Goal: Check status: Check status

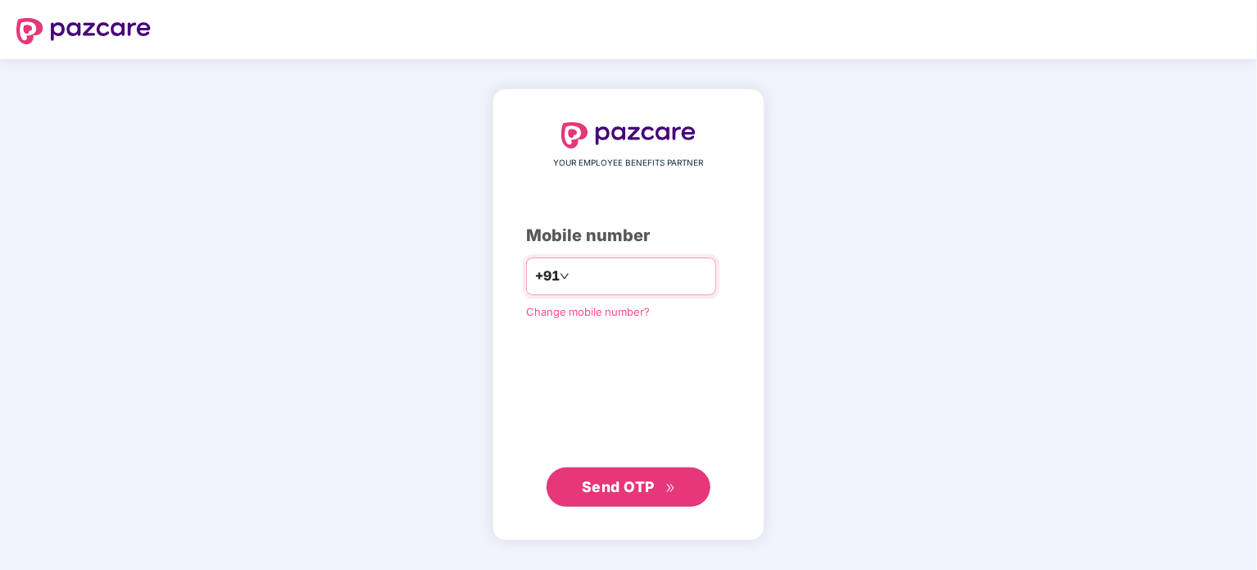
type input "**********"
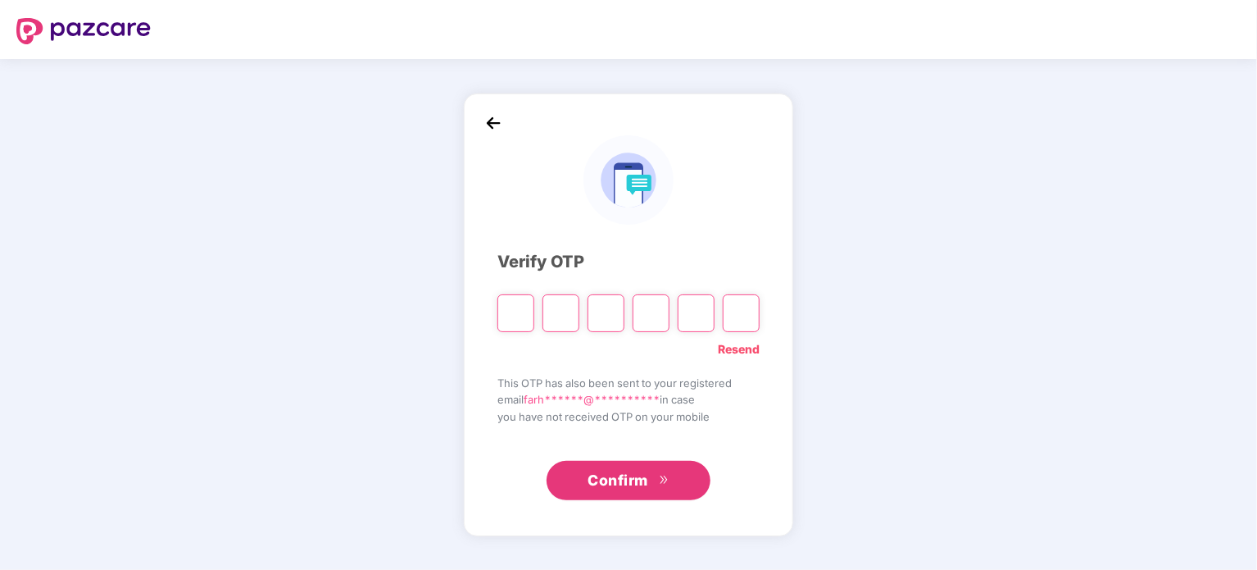
type input "*"
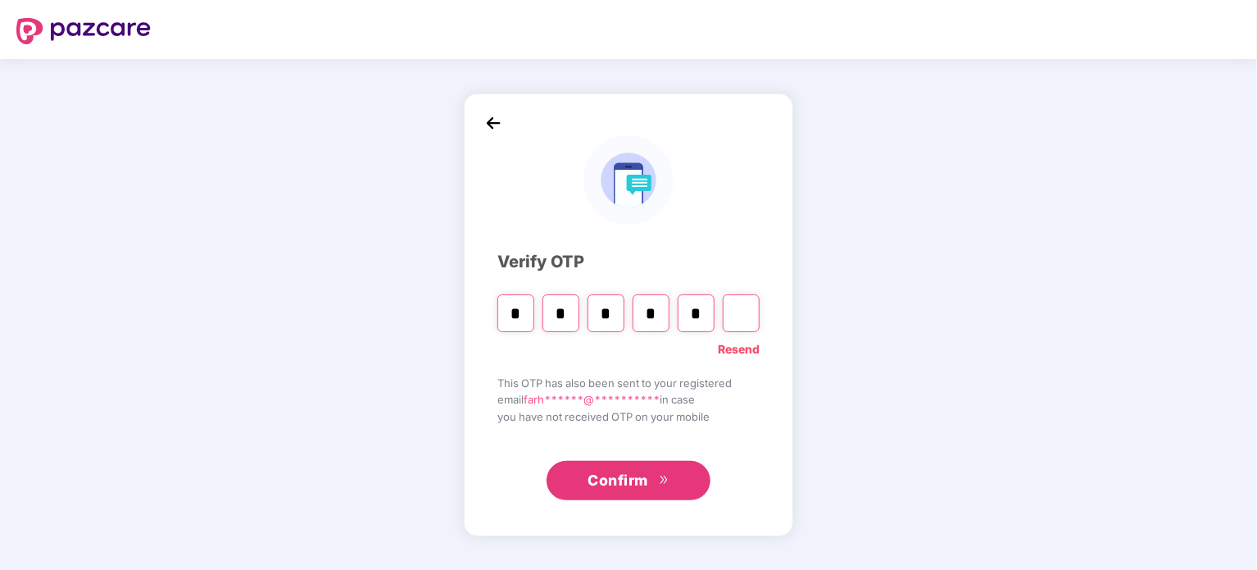
type input "*"
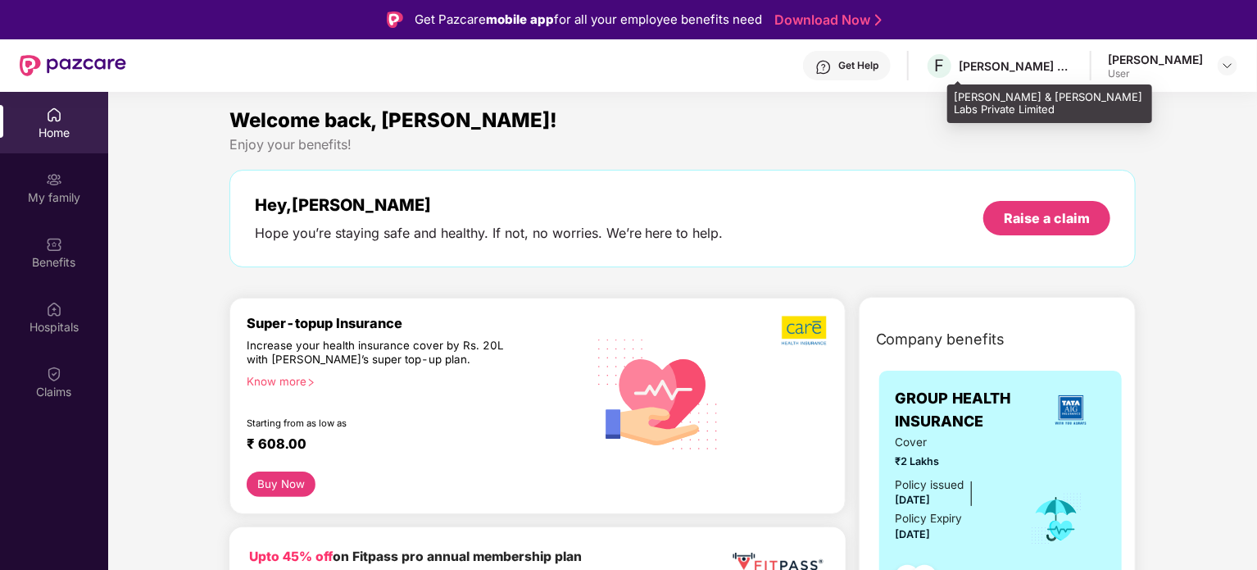
click at [1026, 64] on div "[PERSON_NAME] & [PERSON_NAME] Labs Private Limited" at bounding box center [1016, 66] width 115 height 16
click at [945, 71] on span "F" at bounding box center [940, 66] width 10 height 20
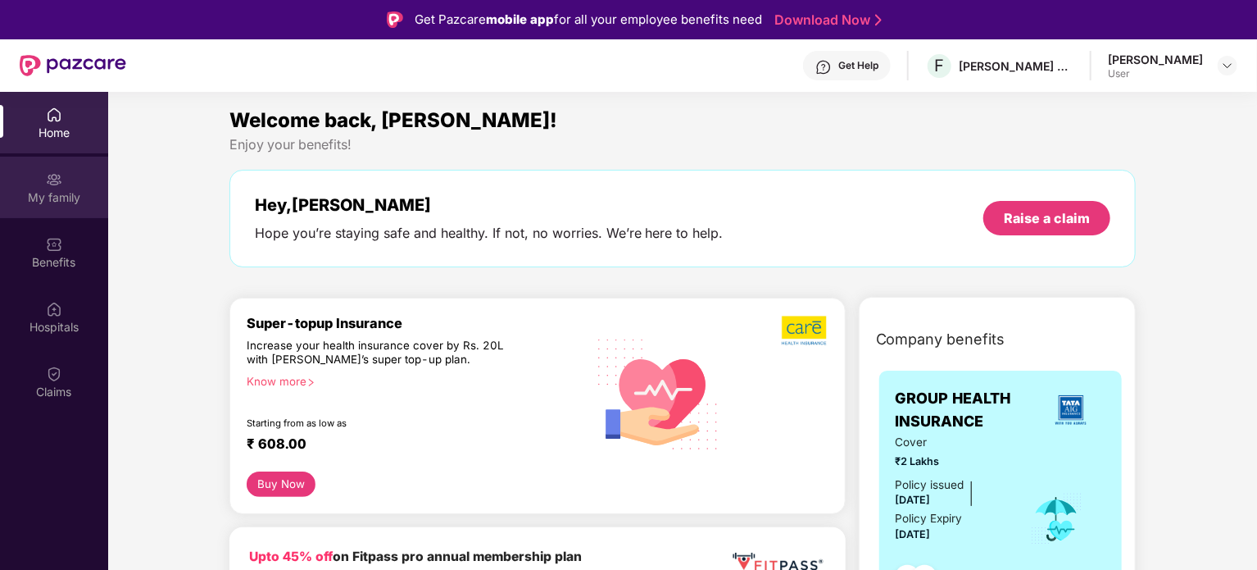
click at [43, 213] on div "My family" at bounding box center [54, 187] width 108 height 61
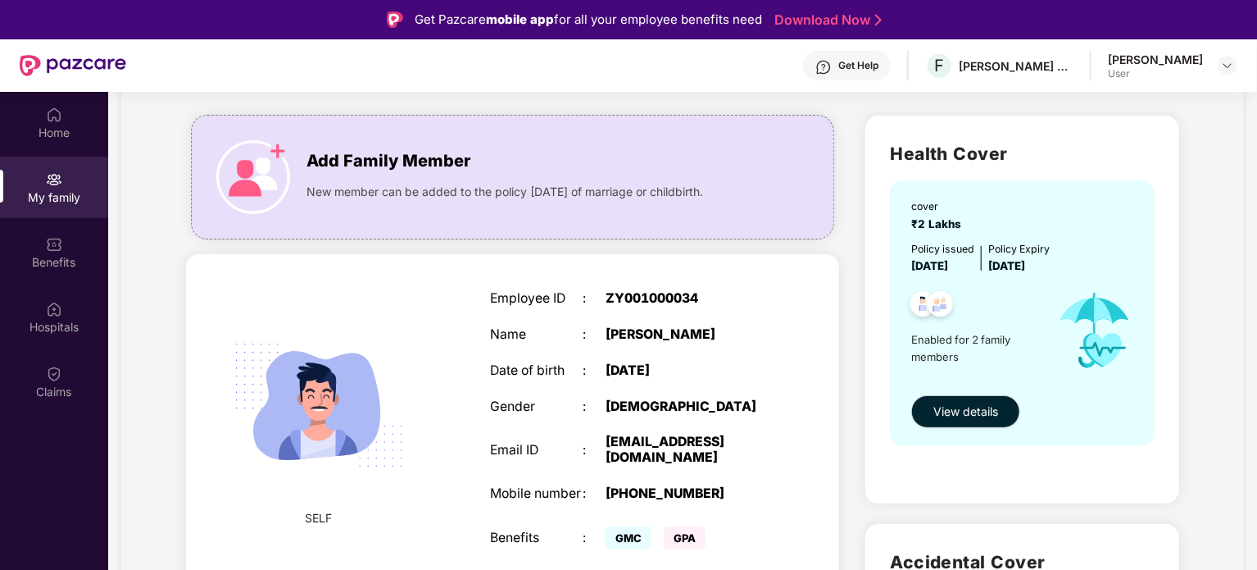
scroll to position [85, 0]
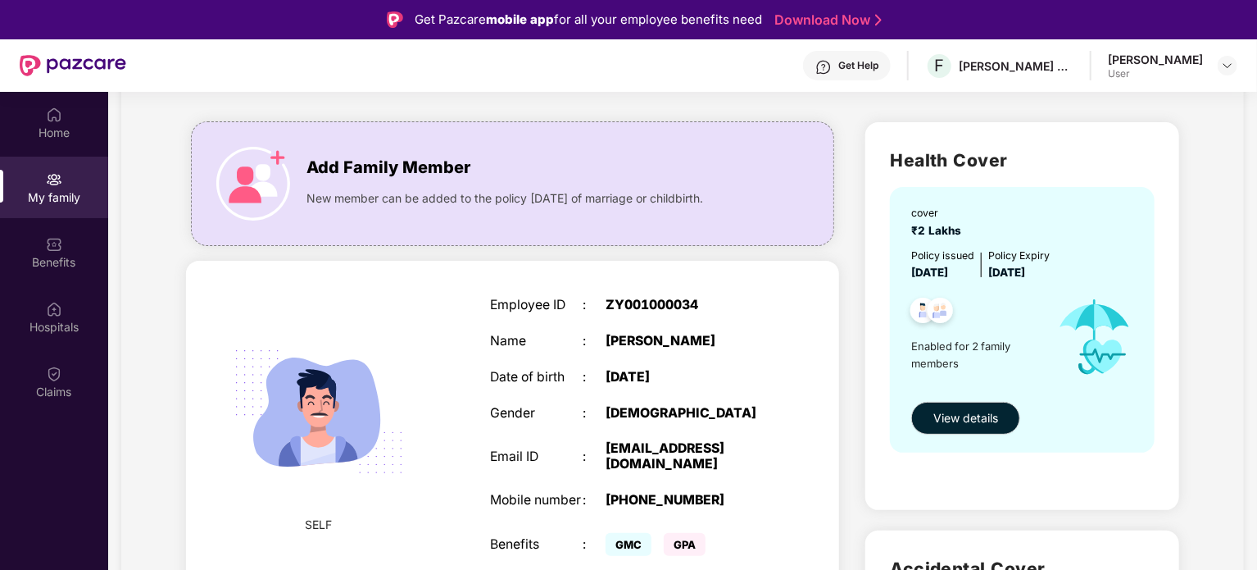
click at [920, 225] on span "₹2 Lakhs" at bounding box center [939, 230] width 57 height 13
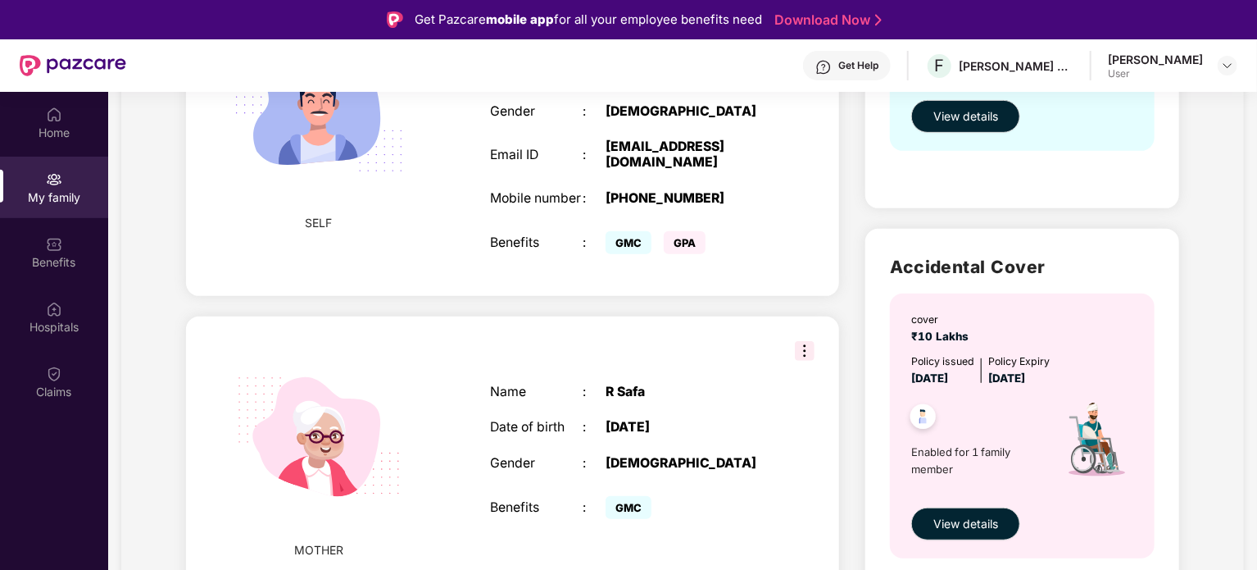
scroll to position [407, 0]
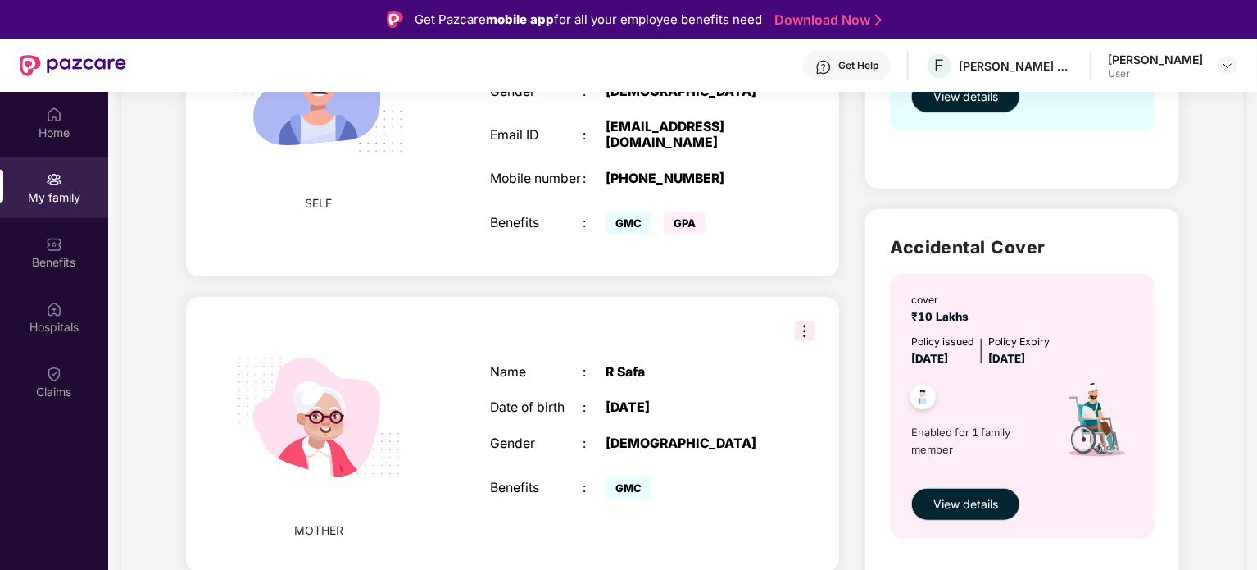
click at [918, 325] on div "cover ₹10 Lakhs Policy issued [DATE] Policy Expiry [DATE] Enabled for 1 family …" at bounding box center [1022, 406] width 265 height 265
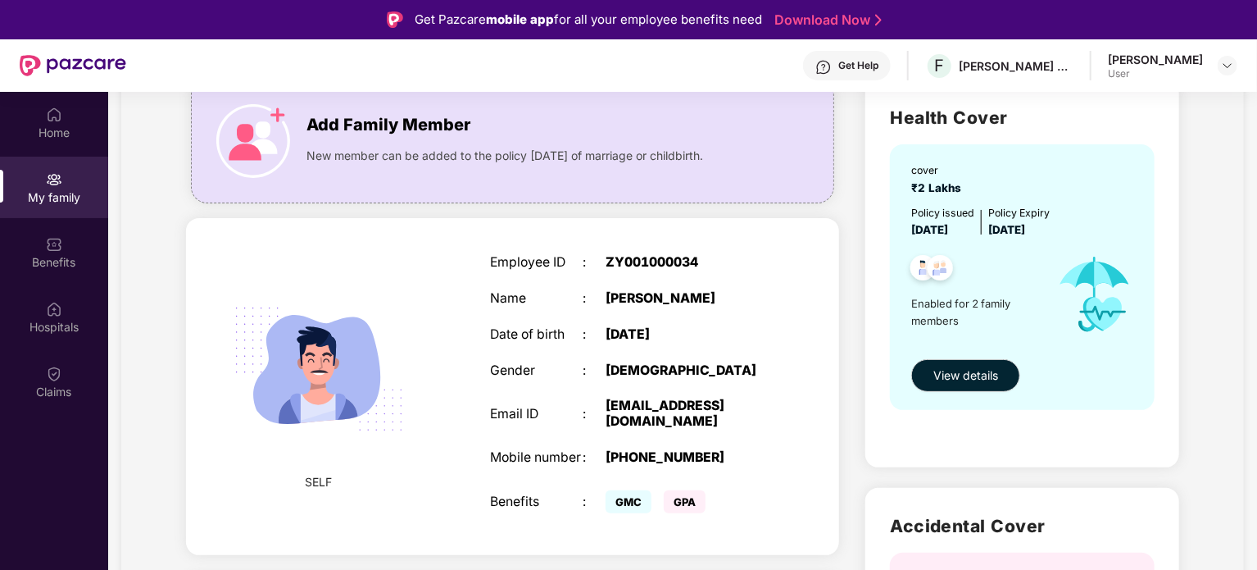
scroll to position [128, 0]
